Goal: Task Accomplishment & Management: Use online tool/utility

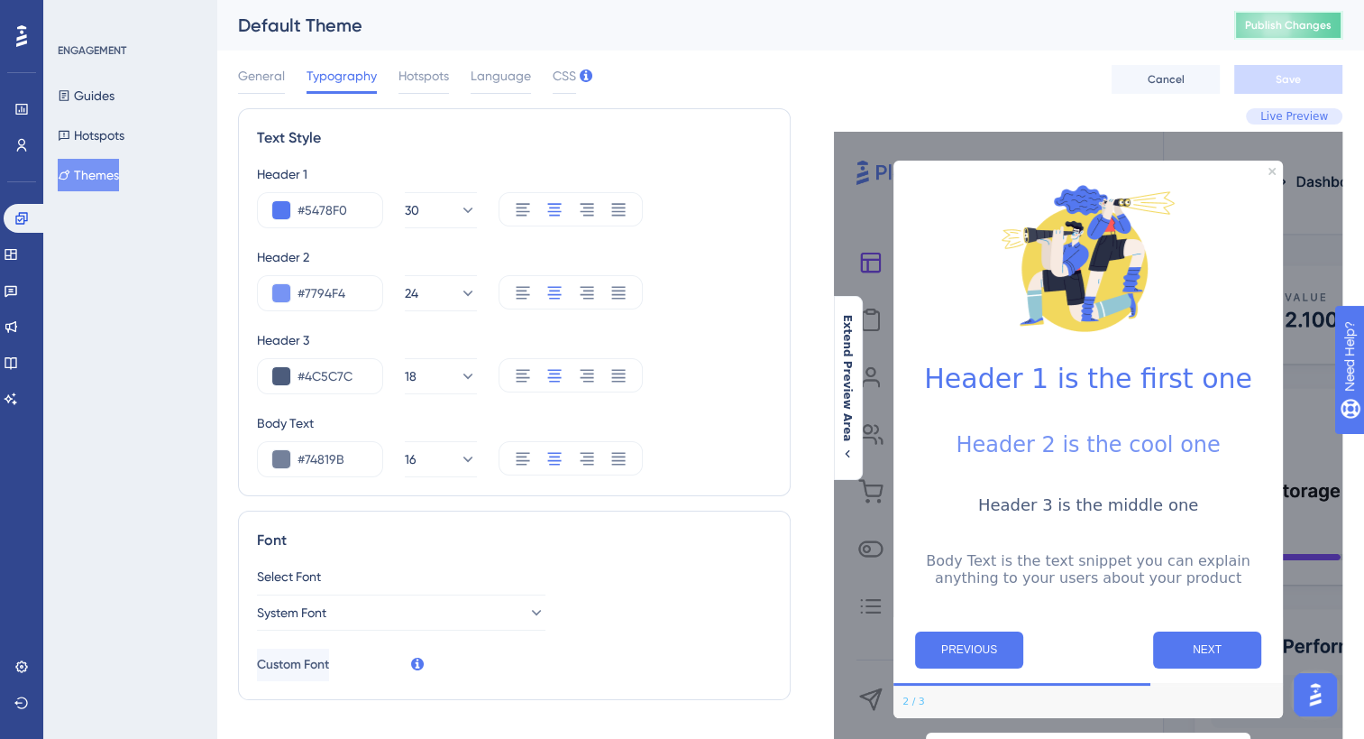
click at [1324, 23] on span "Publish Changes" at bounding box center [1288, 25] width 87 height 14
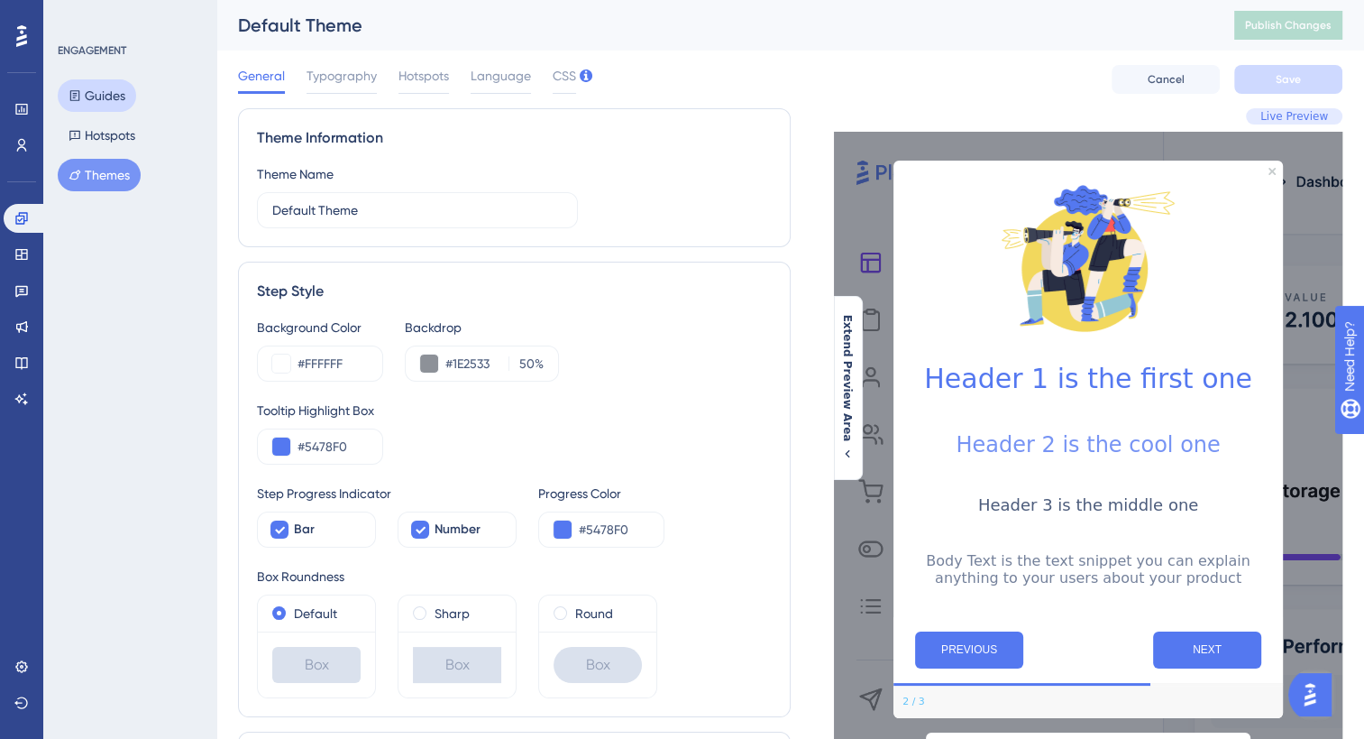
click at [105, 100] on button "Guides" at bounding box center [97, 95] width 78 height 32
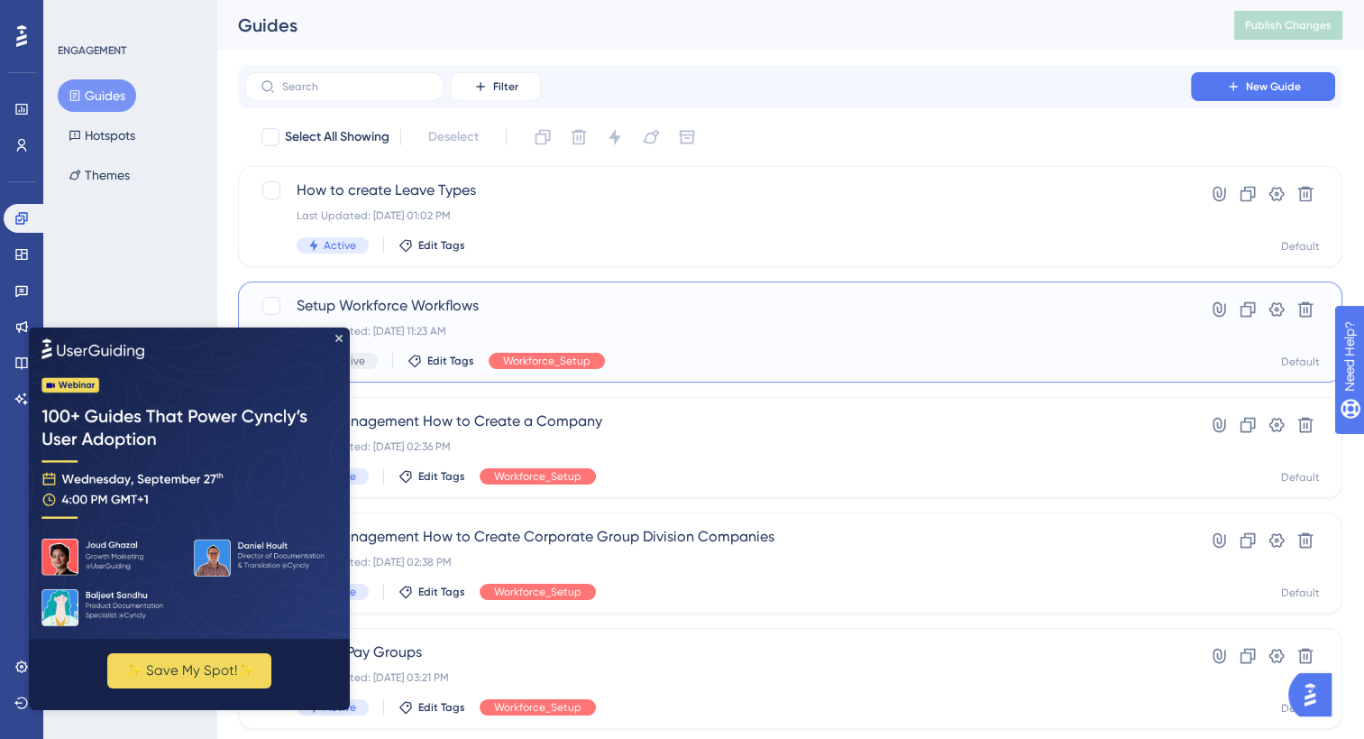
click at [426, 311] on span "Setup Workforce Workflows" at bounding box center [718, 306] width 843 height 22
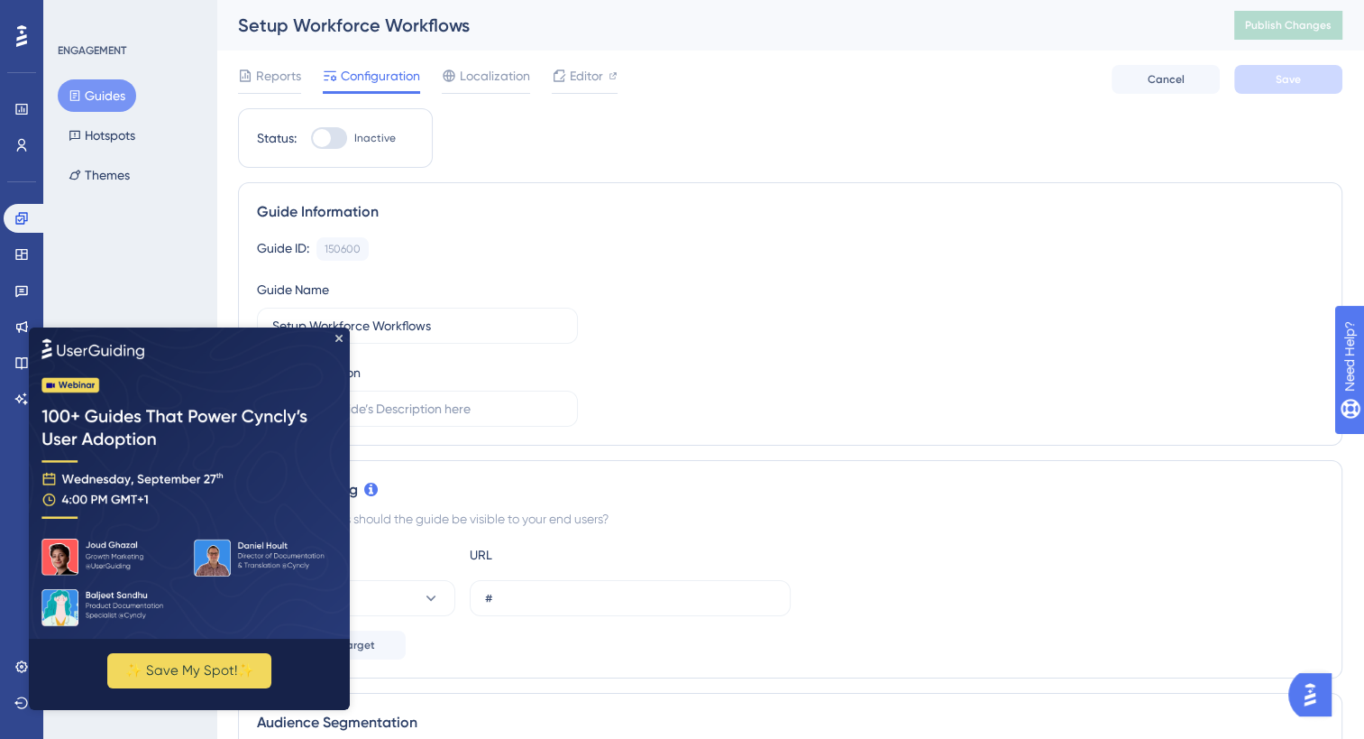
click at [338, 344] on img at bounding box center [189, 482] width 321 height 311
click at [587, 77] on span "Editor" at bounding box center [586, 76] width 33 height 22
